Goal: Information Seeking & Learning: Learn about a topic

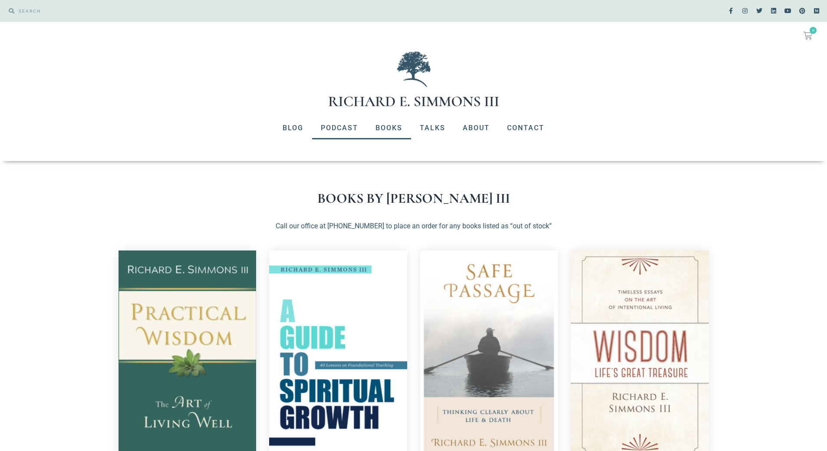
click at [342, 129] on link "Podcast" at bounding box center [339, 128] width 55 height 23
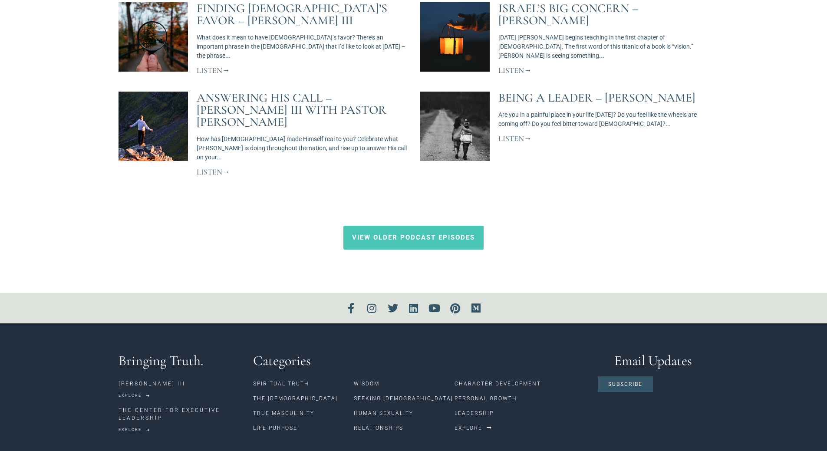
scroll to position [743, 0]
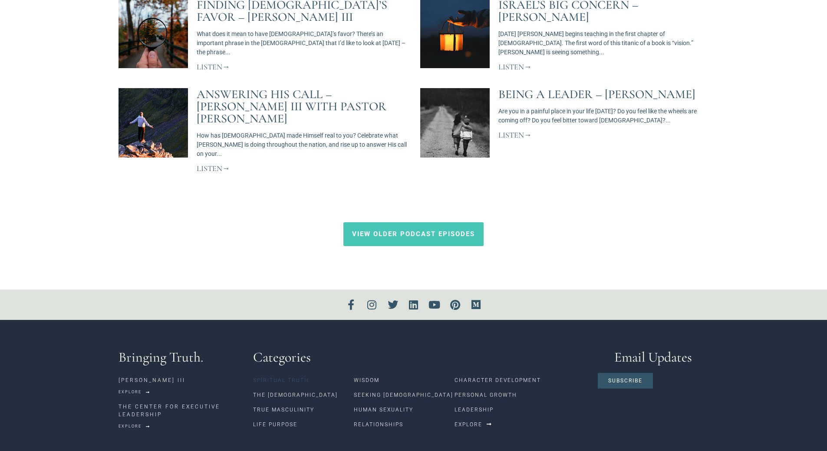
click at [290, 373] on link "Spiritual Truth" at bounding box center [303, 380] width 101 height 15
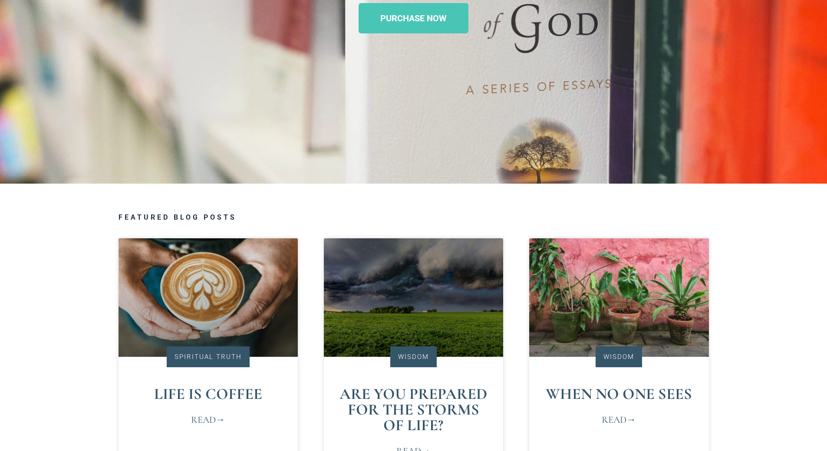
scroll to position [391, 0]
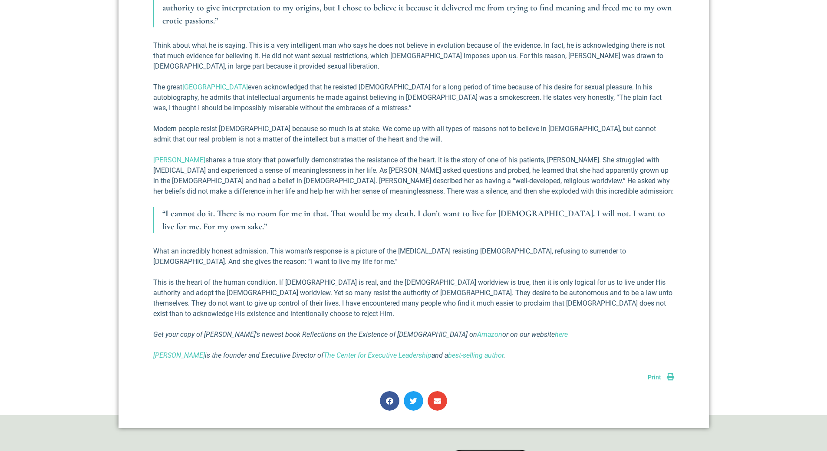
scroll to position [955, 0]
